Goal: Task Accomplishment & Management: Manage account settings

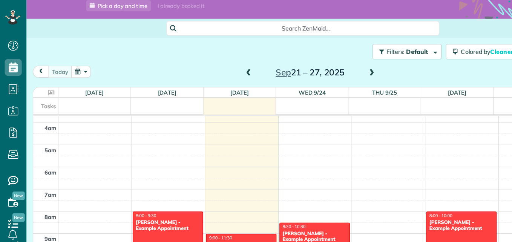
scroll to position [129, 0]
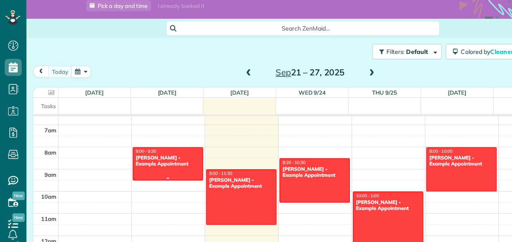
click at [118, 140] on div at bounding box center [148, 144] width 61 height 29
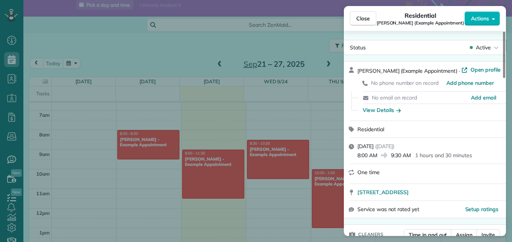
click at [331, 123] on div "Close Residential Debbie Sardone (Example Appointment) Actions Status Active De…" at bounding box center [256, 121] width 512 height 242
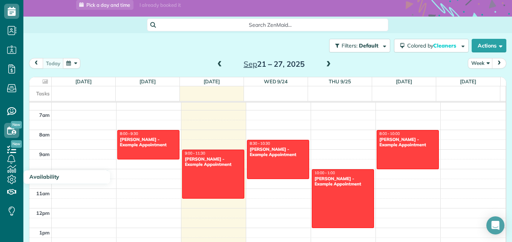
scroll to position [50, 0]
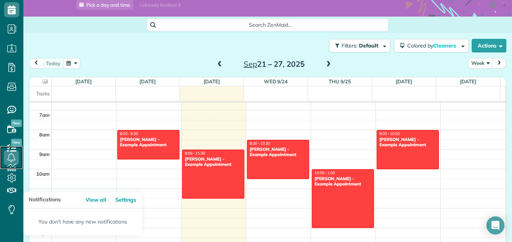
click at [9, 154] on icon at bounding box center [11, 157] width 15 height 15
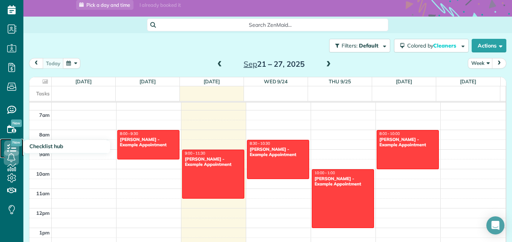
click at [9, 144] on icon at bounding box center [11, 148] width 15 height 15
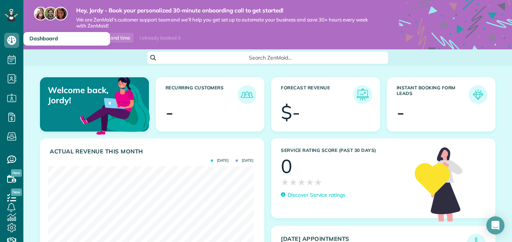
click at [33, 37] on span "Dashboard" at bounding box center [43, 38] width 29 height 7
click at [11, 48] on span "Dashboard" at bounding box center [11, 48] width 15 height 0
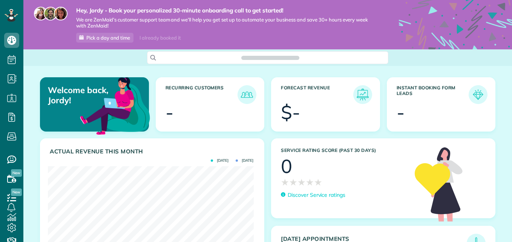
scroll to position [91, 205]
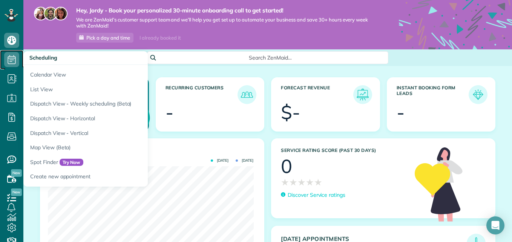
click at [12, 55] on icon at bounding box center [11, 59] width 15 height 15
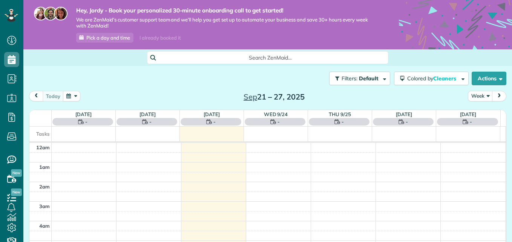
scroll to position [138, 0]
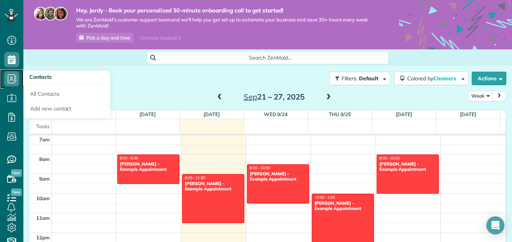
click at [15, 82] on use at bounding box center [12, 78] width 9 height 9
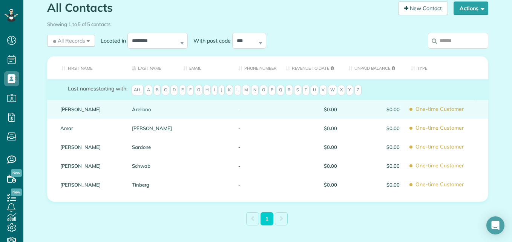
scroll to position [76, 0]
click at [56, 108] on div "Carolyn" at bounding box center [91, 109] width 72 height 19
click at [100, 108] on link "Carolyn" at bounding box center [90, 108] width 60 height 5
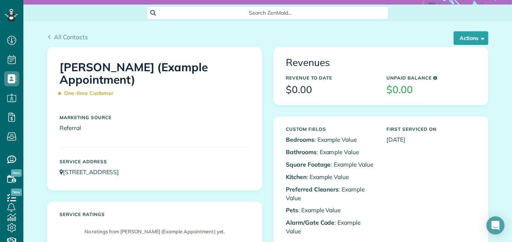
scroll to position [44, 0]
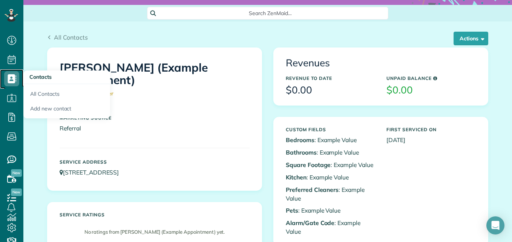
click at [11, 77] on use at bounding box center [12, 78] width 9 height 9
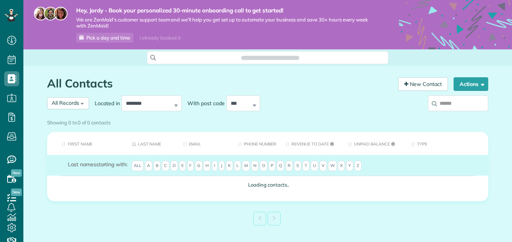
scroll to position [3, 3]
click at [14, 100] on icon at bounding box center [11, 97] width 15 height 15
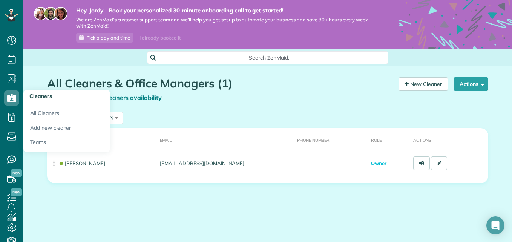
scroll to position [12, 0]
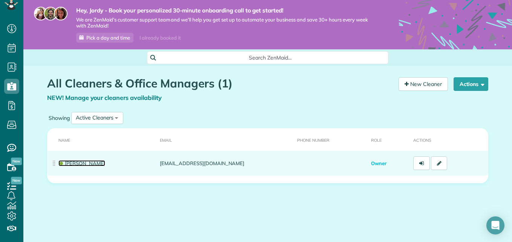
click at [66, 164] on link "[PERSON_NAME]" at bounding box center [81, 163] width 47 height 6
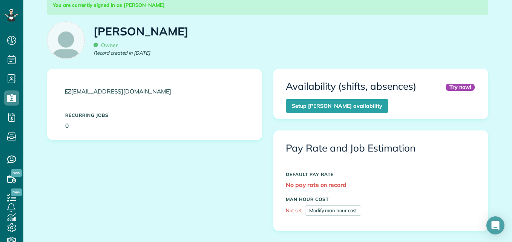
scroll to position [101, 0]
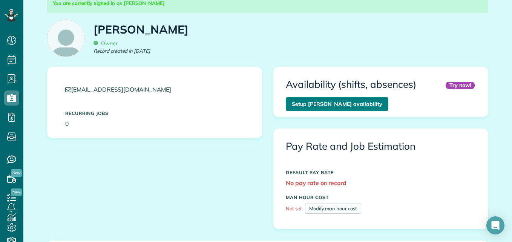
click at [317, 104] on link "Setup Jordy Navarro’s availability" at bounding box center [337, 104] width 103 height 14
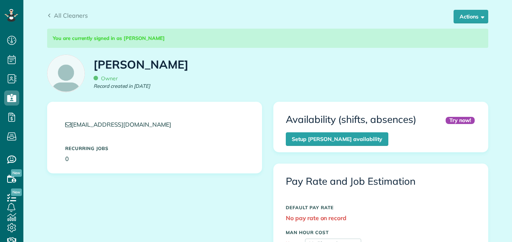
scroll to position [67, 0]
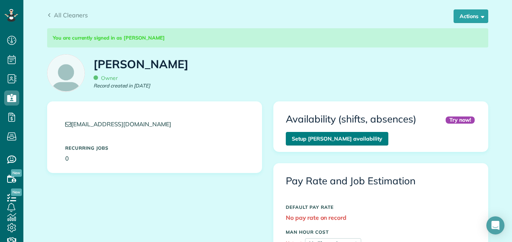
click at [340, 140] on link "Setup [PERSON_NAME] availability" at bounding box center [337, 139] width 103 height 14
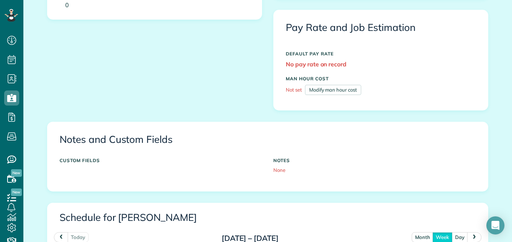
scroll to position [221, 0]
click at [331, 87] on link "Modify man hour cost" at bounding box center [333, 89] width 56 height 10
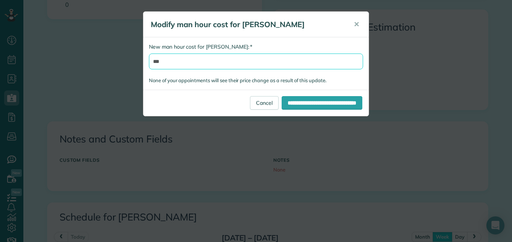
click at [234, 63] on input "***" at bounding box center [256, 62] width 214 height 16
click at [358, 20] on button "✕" at bounding box center [356, 24] width 17 height 18
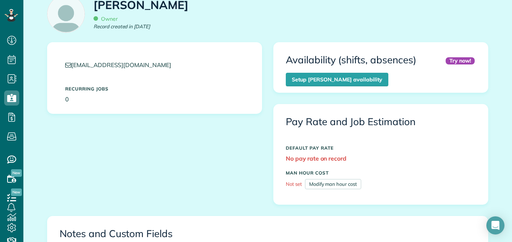
scroll to position [136, 0]
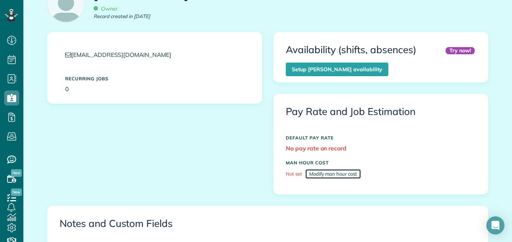
click at [330, 174] on link "Modify man hour cost" at bounding box center [333, 174] width 56 height 10
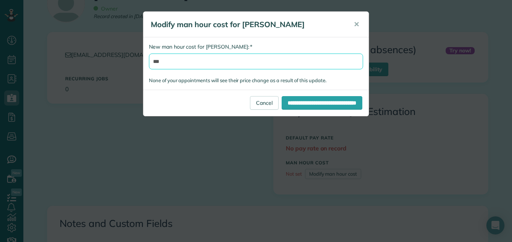
click at [236, 63] on input "***" at bounding box center [256, 62] width 214 height 16
type input "*"
type input "*****"
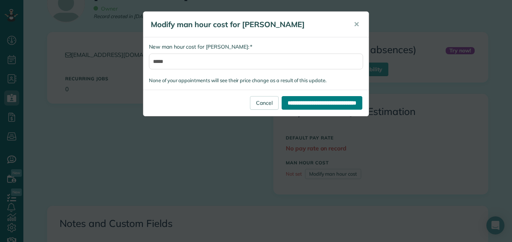
click at [282, 107] on input "**********" at bounding box center [322, 103] width 81 height 14
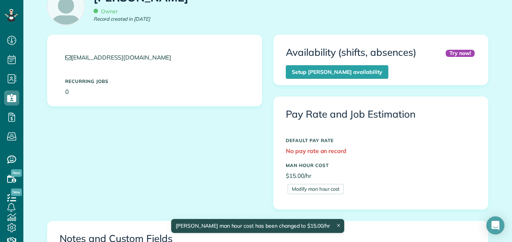
scroll to position [147, 0]
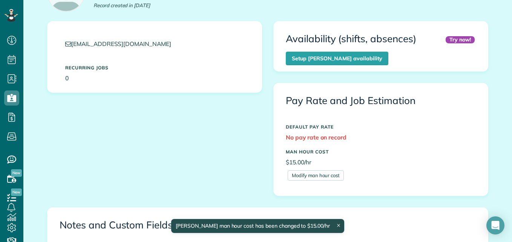
click at [314, 135] on strong "No pay rate on record" at bounding box center [316, 137] width 61 height 8
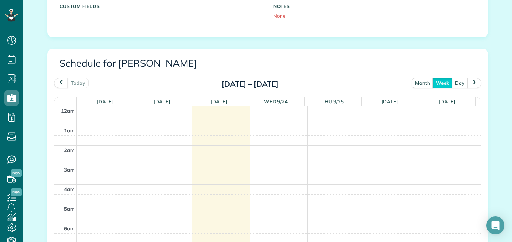
scroll to position [384, 0]
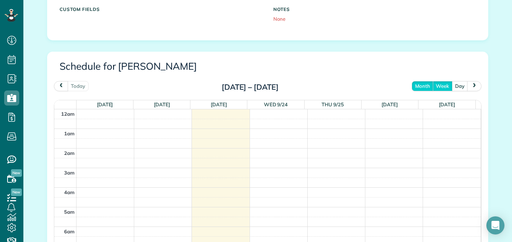
click at [422, 83] on button "month" at bounding box center [423, 86] width 22 height 10
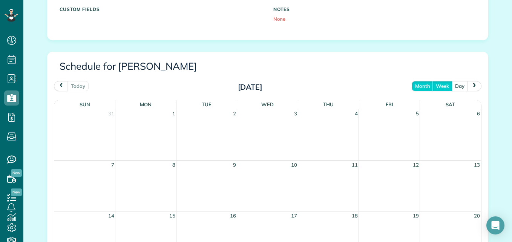
click at [442, 83] on button "week" at bounding box center [442, 86] width 20 height 10
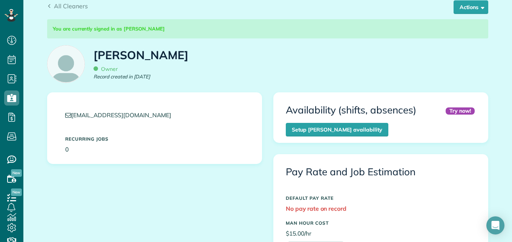
scroll to position [75, 0]
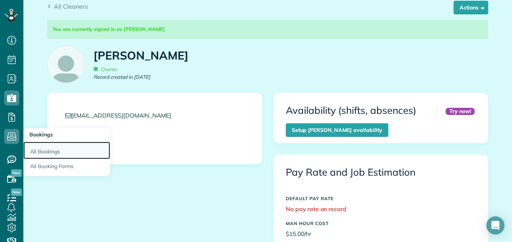
click at [44, 149] on link "All Bookings" at bounding box center [66, 150] width 87 height 17
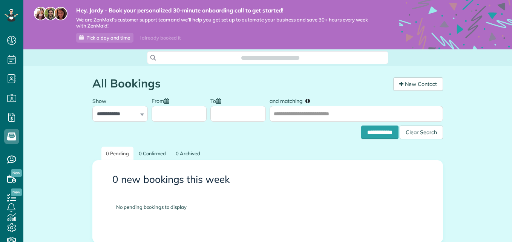
click at [44, 149] on div "**********" at bounding box center [267, 182] width 489 height 233
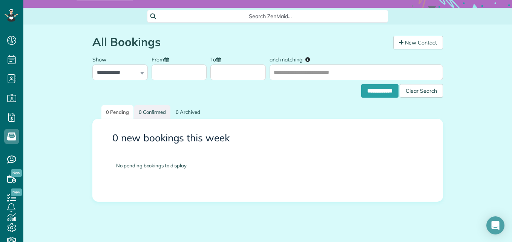
scroll to position [39, 0]
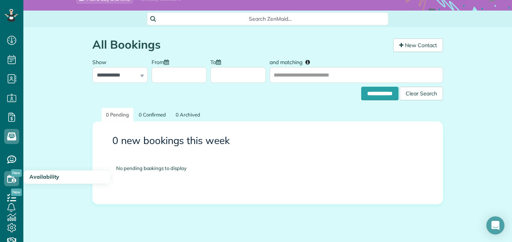
click at [44, 176] on span "Availability" at bounding box center [44, 176] width 30 height 7
click at [0, 181] on html "Dashboard Scheduling Calendar View List View" at bounding box center [256, 121] width 512 height 242
click at [7, 180] on icon at bounding box center [11, 178] width 15 height 15
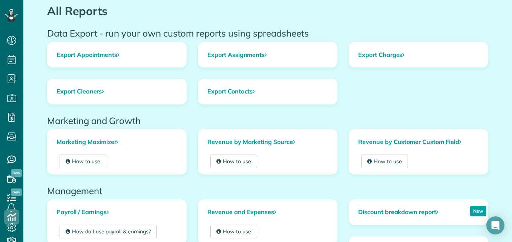
scroll to position [71, 0]
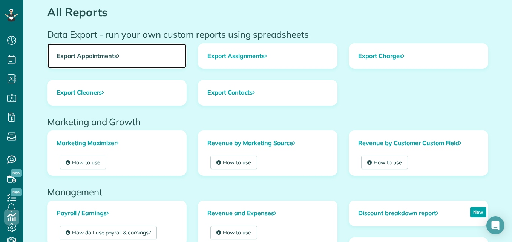
click at [108, 57] on link "Export Appointments" at bounding box center [116, 56] width 139 height 25
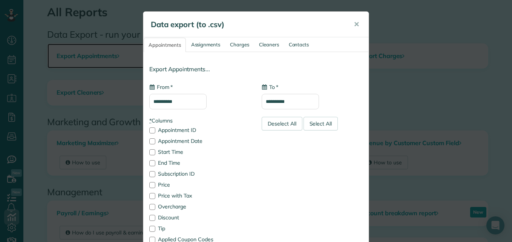
type input "**********"
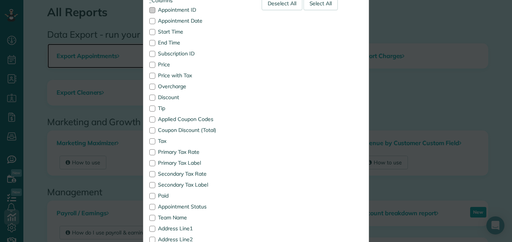
scroll to position [121, 0]
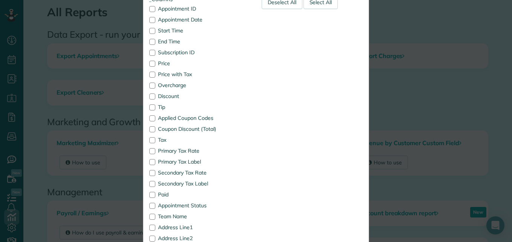
click at [74, 183] on div "**********" at bounding box center [256, 121] width 512 height 242
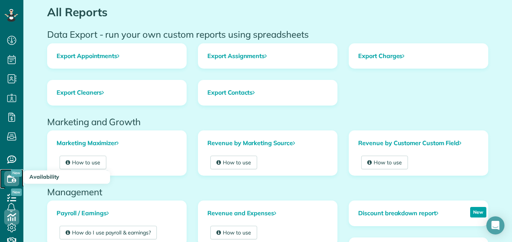
click at [10, 179] on icon at bounding box center [11, 178] width 15 height 15
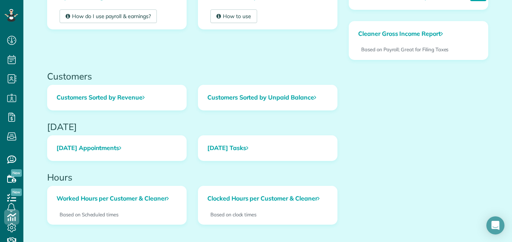
scroll to position [327, 0]
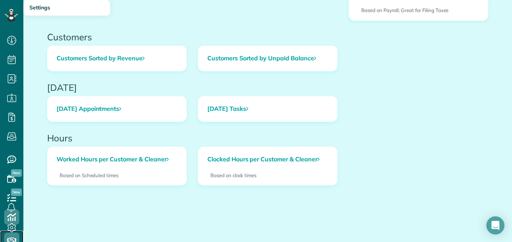
click at [9, 239] on icon at bounding box center [11, 240] width 15 height 15
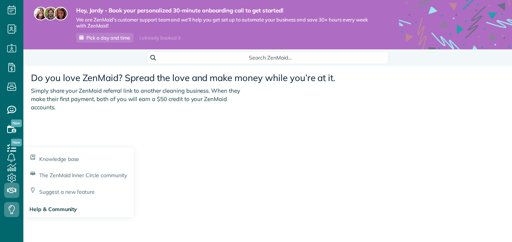
scroll to position [3, 3]
click at [6, 205] on icon at bounding box center [11, 209] width 15 height 15
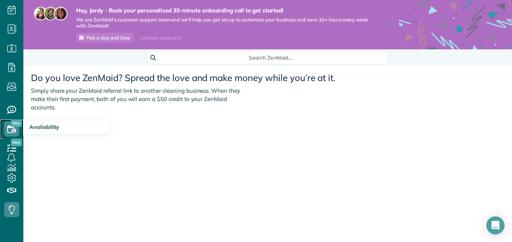
click at [9, 126] on use at bounding box center [11, 129] width 9 height 8
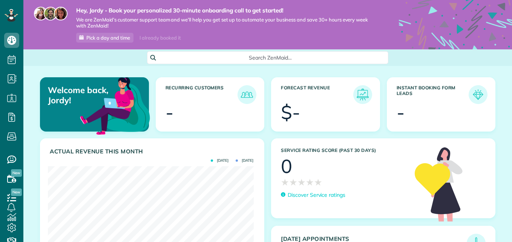
scroll to position [91, 205]
click at [242, 93] on img at bounding box center [246, 94] width 17 height 17
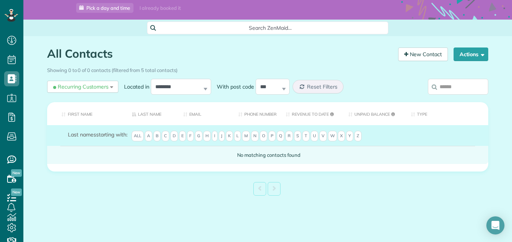
scroll to position [31, 0]
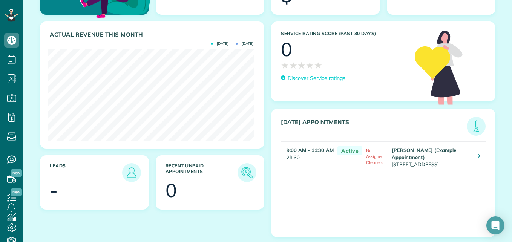
scroll to position [126, 0]
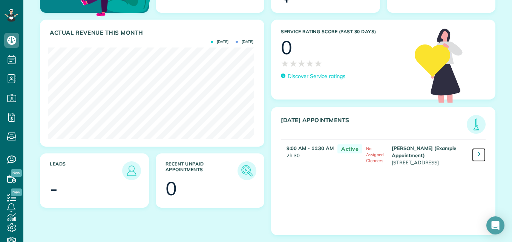
click at [472, 155] on link at bounding box center [479, 155] width 14 height 14
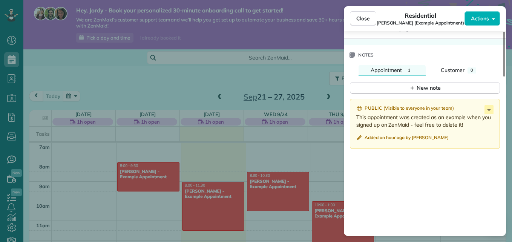
scroll to position [578, 0]
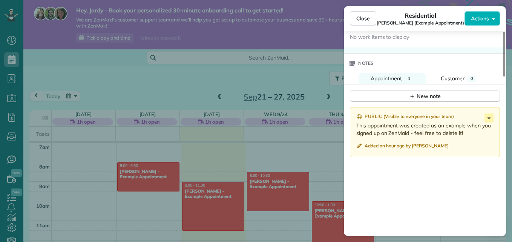
click at [319, 153] on div "Close Residential Carolyn Arellano (Example Appointment) Actions Status Active …" at bounding box center [256, 121] width 512 height 242
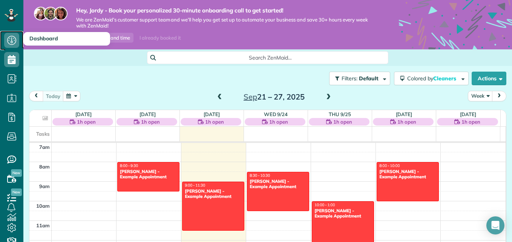
click at [11, 43] on icon at bounding box center [11, 40] width 15 height 15
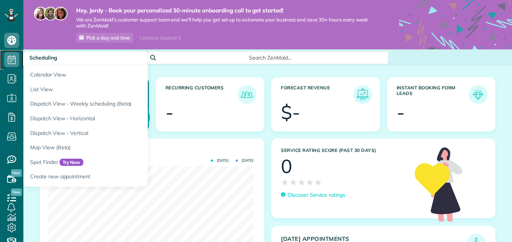
scroll to position [91, 205]
click at [14, 67] on span "Scheduling" at bounding box center [11, 67] width 15 height 0
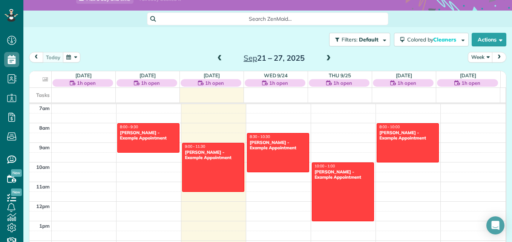
scroll to position [40, 0]
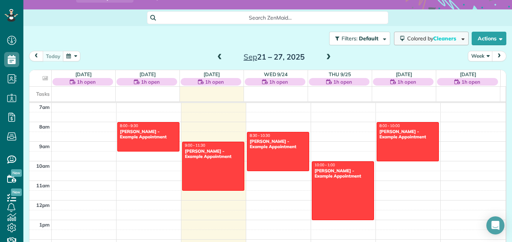
click at [444, 37] on span "Cleaners" at bounding box center [445, 38] width 24 height 7
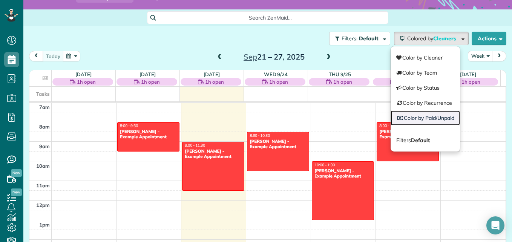
click at [437, 117] on link "Color by Paid/Unpaid" at bounding box center [425, 117] width 69 height 15
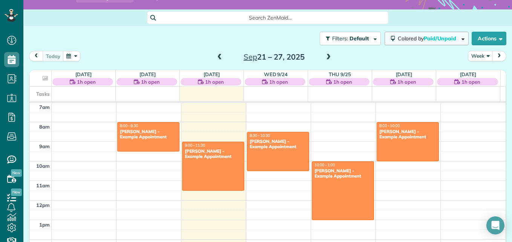
click at [446, 38] on span "Paid/Unpaid" at bounding box center [441, 38] width 34 height 7
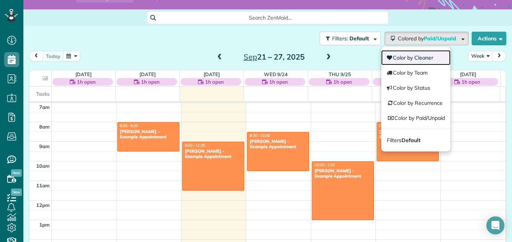
click at [416, 61] on link "Color by Cleaner" at bounding box center [415, 57] width 69 height 15
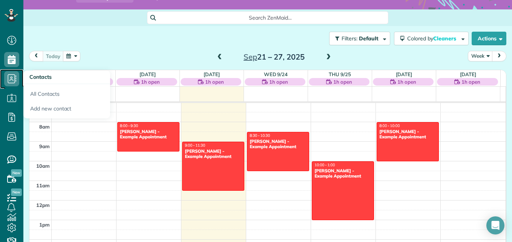
click at [9, 78] on icon at bounding box center [11, 78] width 15 height 15
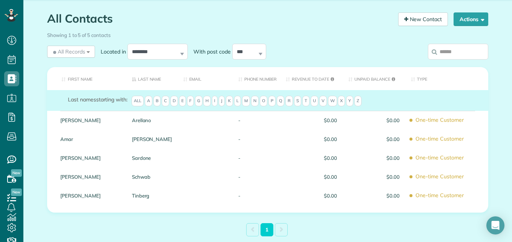
scroll to position [65, 0]
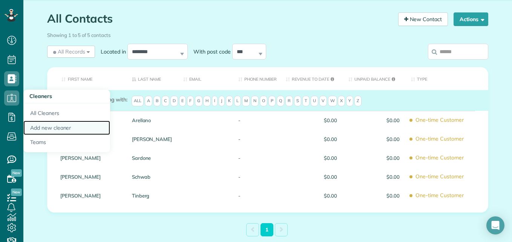
click at [51, 125] on link "Add new cleaner" at bounding box center [66, 128] width 87 height 15
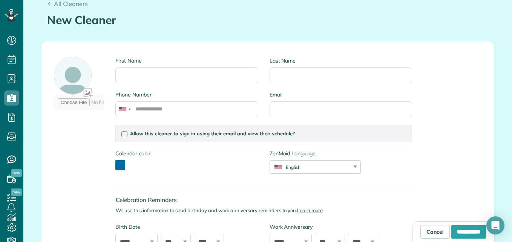
scroll to position [78, 0]
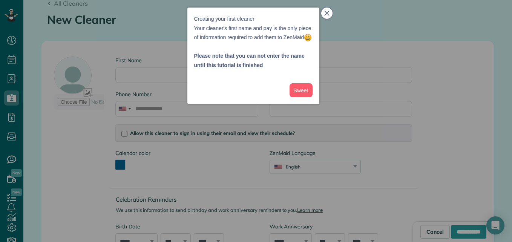
click at [328, 15] on icon "close," at bounding box center [326, 13] width 5 height 5
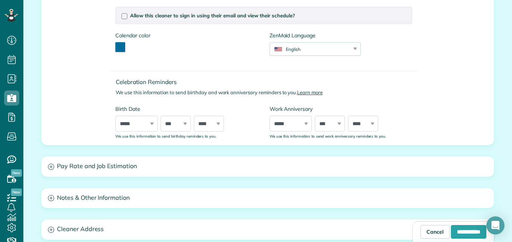
scroll to position [213, 0]
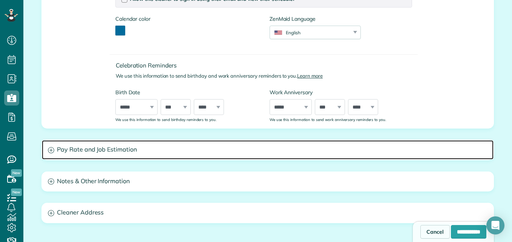
click at [42, 149] on h3 "Pay Rate and Job Estimation" at bounding box center [268, 149] width 452 height 19
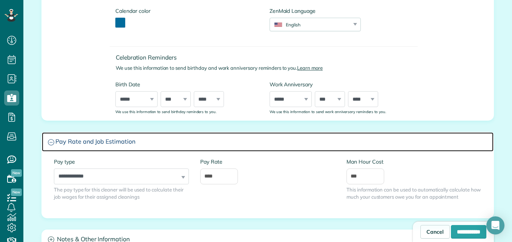
scroll to position [222, 0]
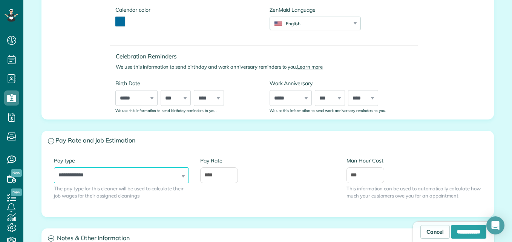
click at [154, 178] on select "**********" at bounding box center [121, 175] width 135 height 16
select select "******"
click at [54, 167] on select "**********" at bounding box center [121, 175] width 135 height 16
click at [149, 174] on select "**********" at bounding box center [121, 175] width 135 height 16
click at [227, 204] on div "**********" at bounding box center [267, 184] width 439 height 54
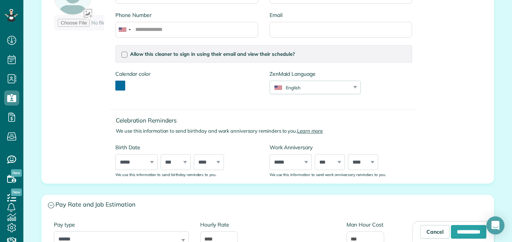
scroll to position [109, 0]
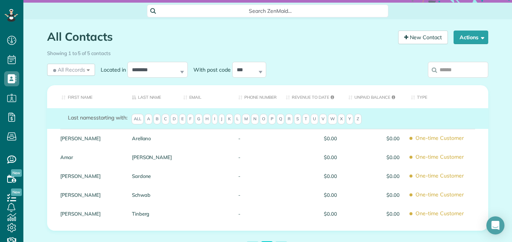
scroll to position [90, 0]
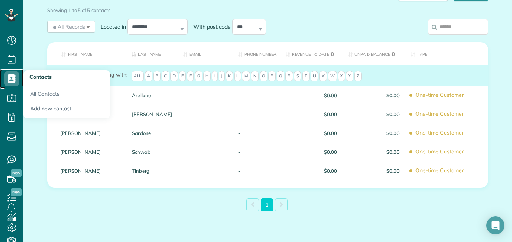
click at [22, 78] on link "Contacts" at bounding box center [11, 78] width 23 height 19
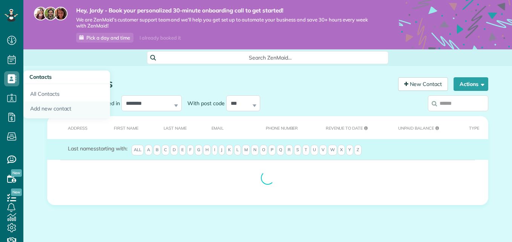
scroll to position [3, 3]
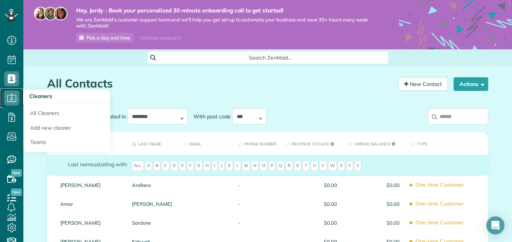
click at [14, 102] on use at bounding box center [11, 98] width 9 height 8
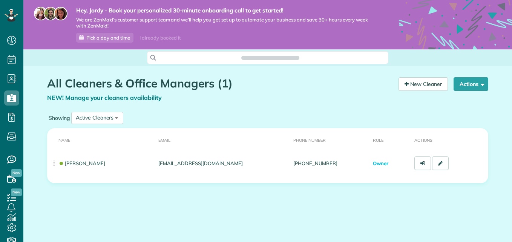
scroll to position [3, 3]
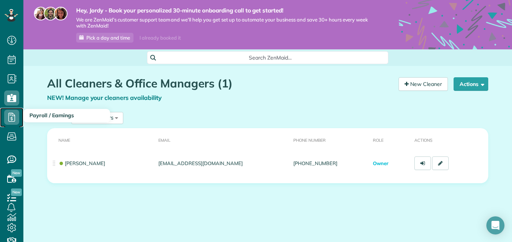
click at [3, 116] on link "Payroll / Earnings" at bounding box center [11, 117] width 23 height 19
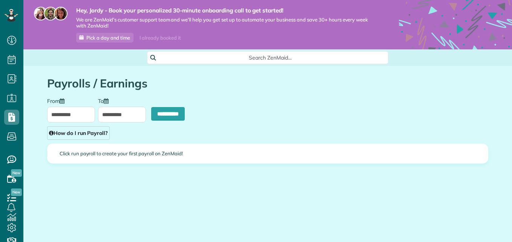
type input "**********"
click at [13, 42] on icon at bounding box center [11, 40] width 15 height 15
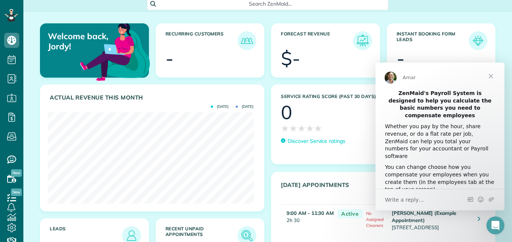
scroll to position [103, 0]
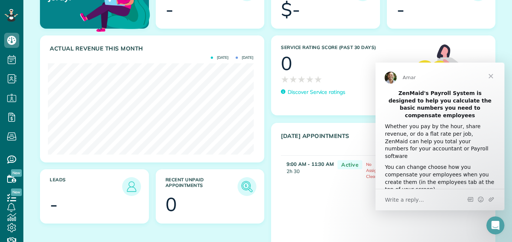
click at [491, 77] on span "Close" at bounding box center [490, 76] width 27 height 27
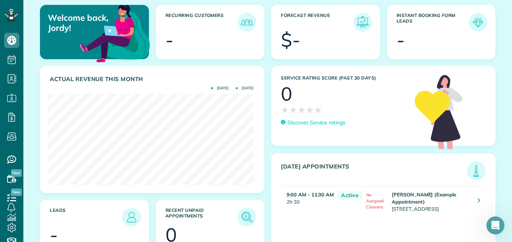
scroll to position [70, 0]
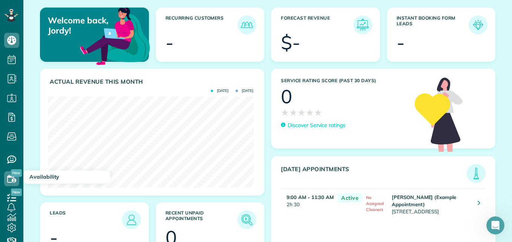
click at [12, 175] on span "New" at bounding box center [16, 173] width 11 height 8
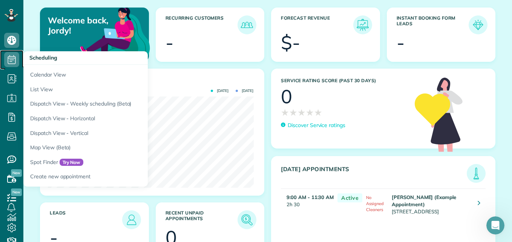
click at [12, 58] on use at bounding box center [12, 59] width 8 height 9
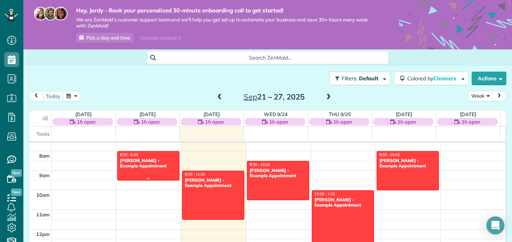
scroll to position [148, 0]
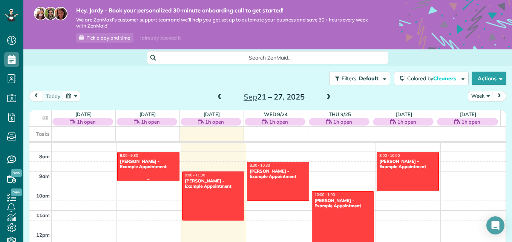
click at [147, 162] on div "[PERSON_NAME] - Example Appointment" at bounding box center [149, 164] width 58 height 11
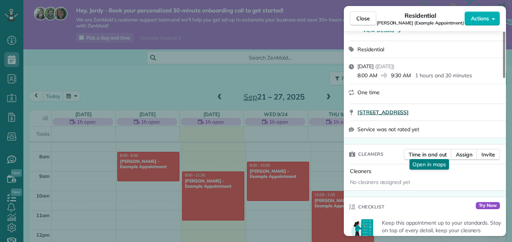
scroll to position [26, 0]
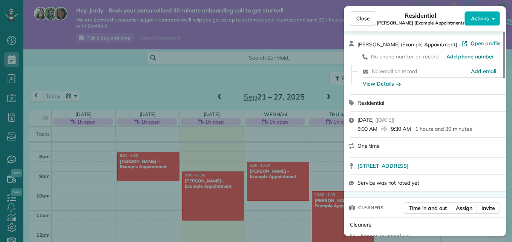
click at [284, 134] on div "Close Residential [PERSON_NAME] (Example Appointment) Actions Status Active [PE…" at bounding box center [256, 121] width 512 height 242
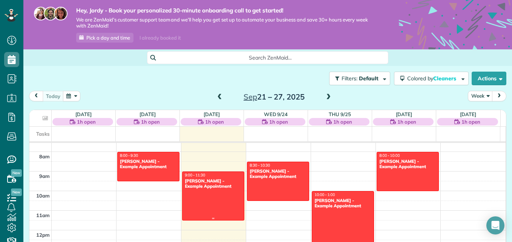
click at [204, 185] on div "[PERSON_NAME] - Example Appointment" at bounding box center [213, 183] width 58 height 11
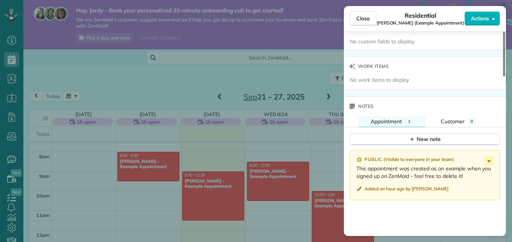
scroll to position [565, 0]
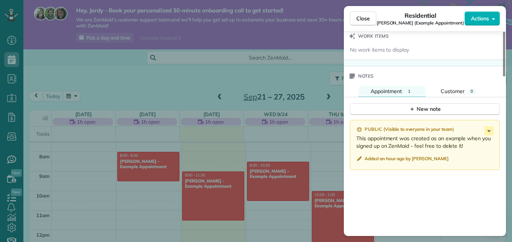
click at [282, 221] on div "Close Residential [PERSON_NAME] (Example Appointment) Actions Status Active [PE…" at bounding box center [256, 121] width 512 height 242
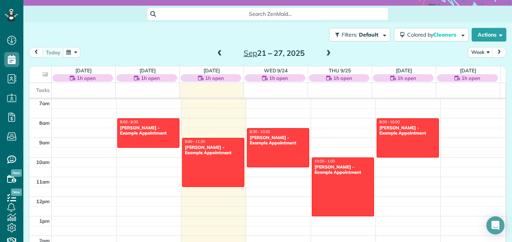
scroll to position [45, 0]
